Goal: Information Seeking & Learning: Learn about a topic

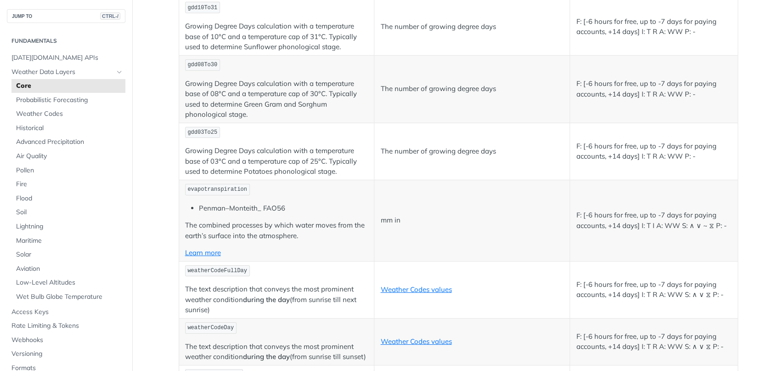
scroll to position [4254, 0]
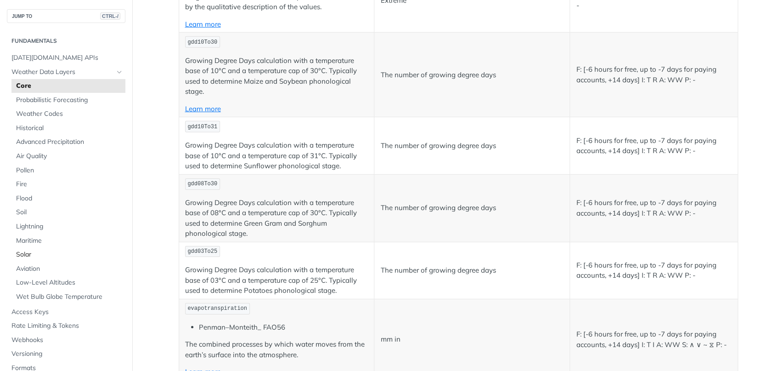
click at [22, 256] on span "Solar" at bounding box center [69, 254] width 107 height 9
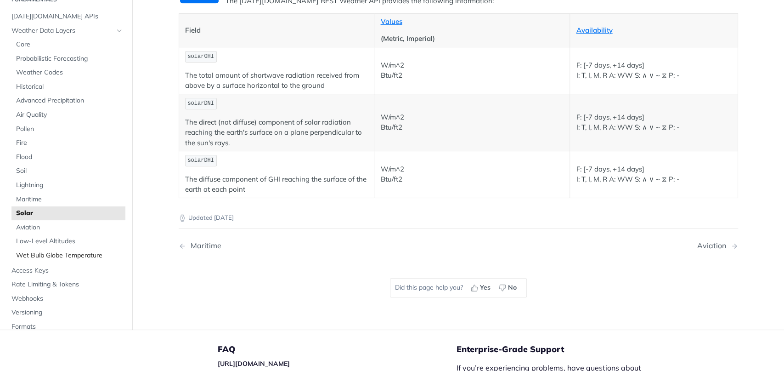
scroll to position [93, 0]
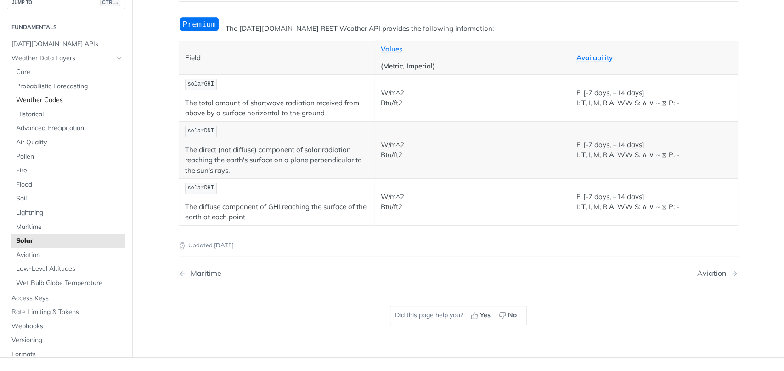
click at [30, 107] on link "Weather Codes" at bounding box center [68, 100] width 114 height 14
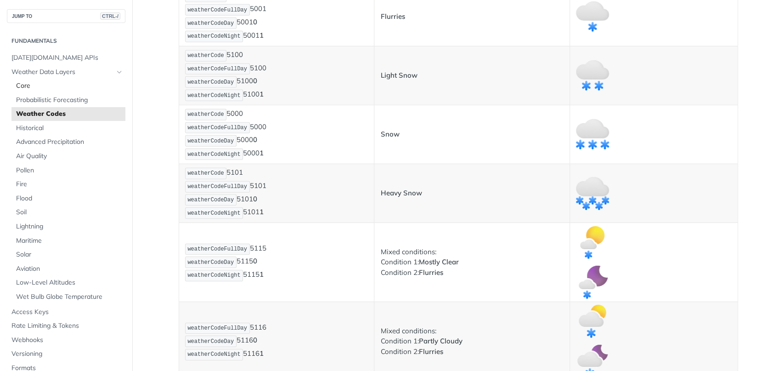
click at [33, 82] on span "Core" at bounding box center [69, 85] width 107 height 9
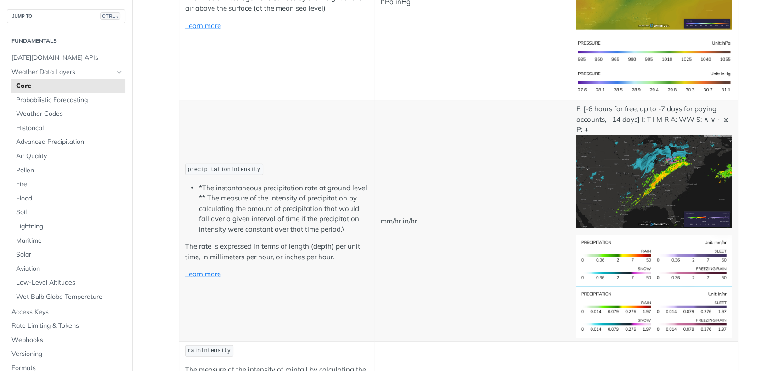
scroll to position [1629, 0]
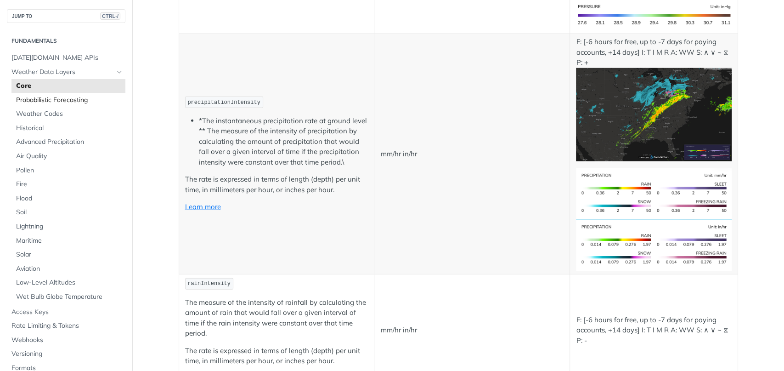
click at [60, 102] on span "Probabilistic Forecasting" at bounding box center [69, 100] width 107 height 9
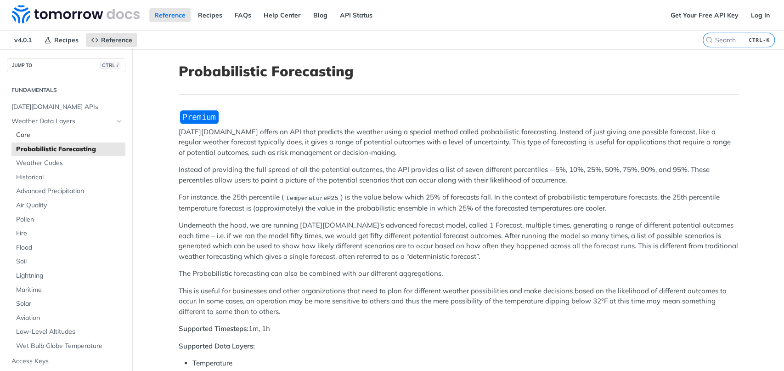
click at [27, 134] on span "Core" at bounding box center [69, 134] width 107 height 9
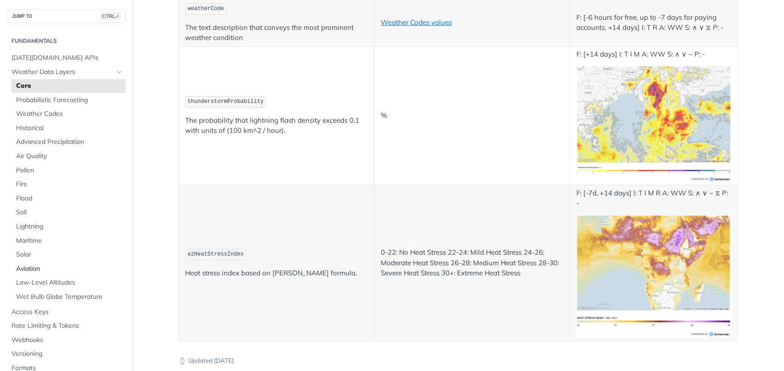
scroll to position [4794, 0]
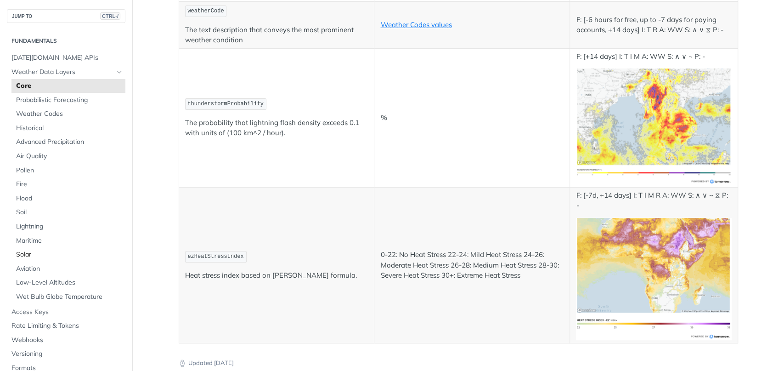
click at [30, 257] on span "Solar" at bounding box center [69, 254] width 107 height 9
